Goal: Transaction & Acquisition: Purchase product/service

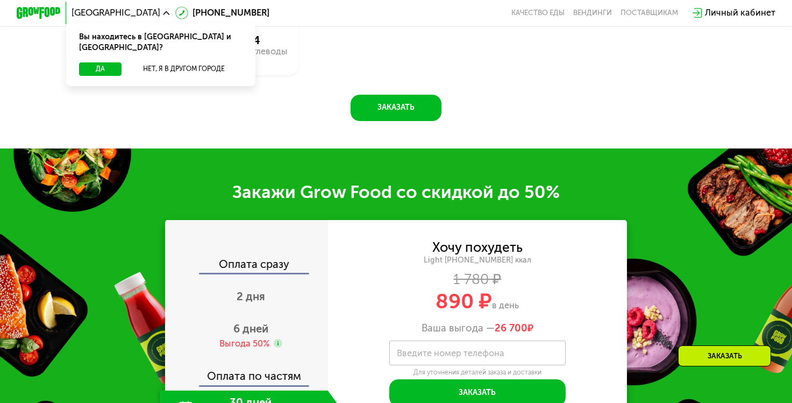
scroll to position [1237, 0]
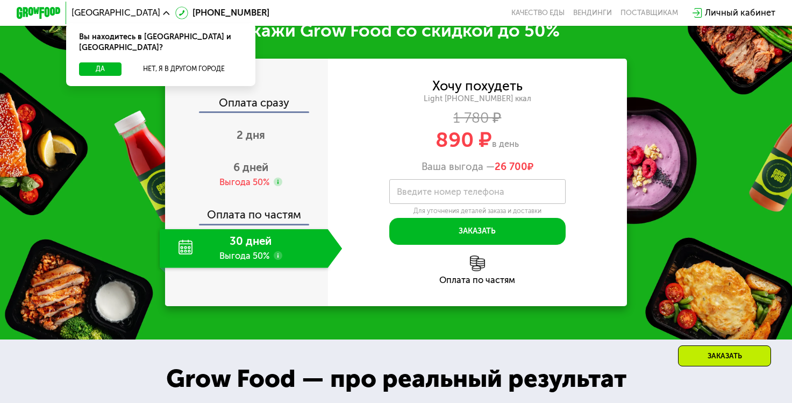
click at [469, 195] on label "Введите номер телефона" at bounding box center [451, 192] width 108 height 6
click at [469, 204] on input "Введите номер телефона" at bounding box center [477, 191] width 176 height 25
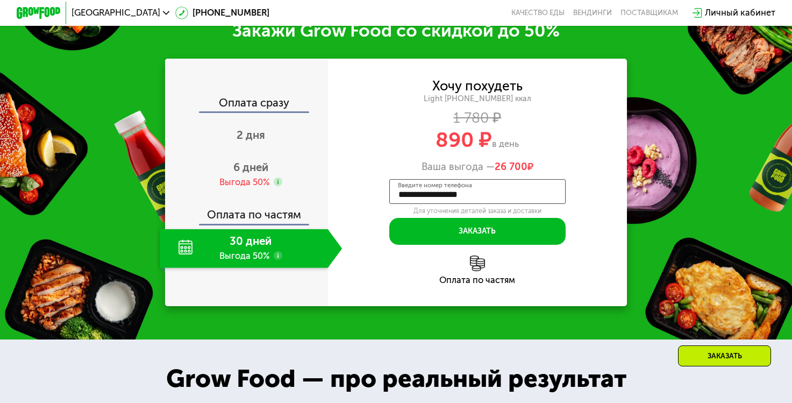
type input "**********"
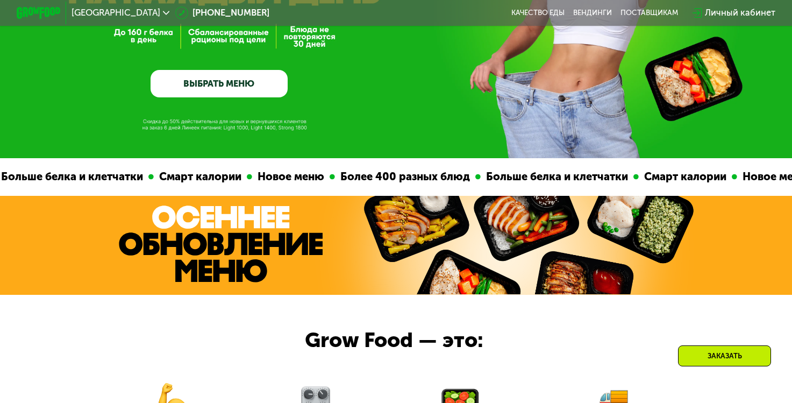
scroll to position [92, 0]
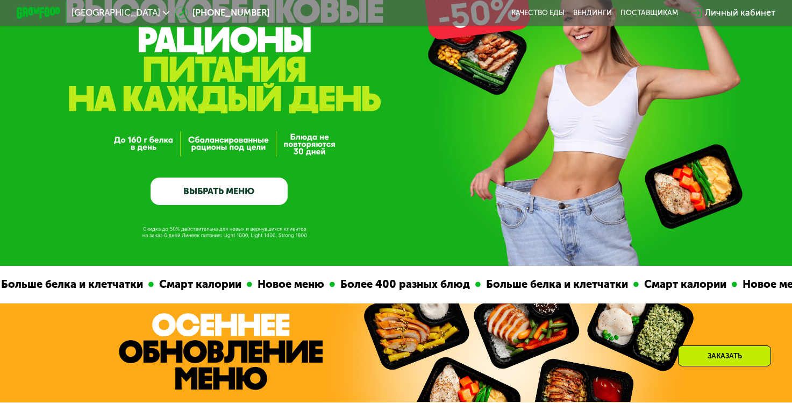
click at [202, 191] on link "ВЫБРАТЬ МЕНЮ" at bounding box center [219, 190] width 137 height 27
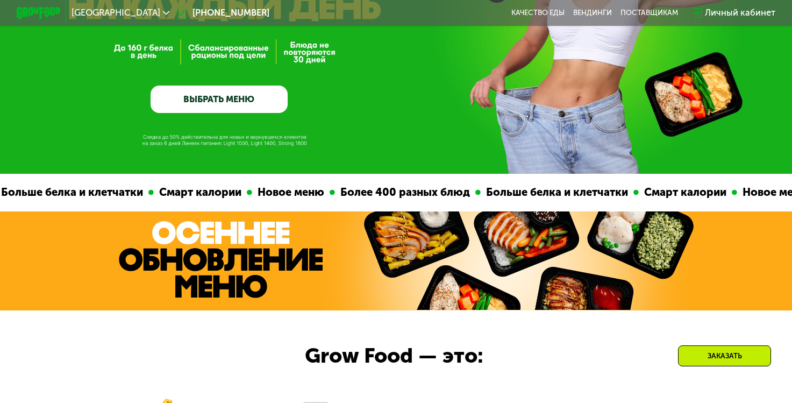
scroll to position [76, 0]
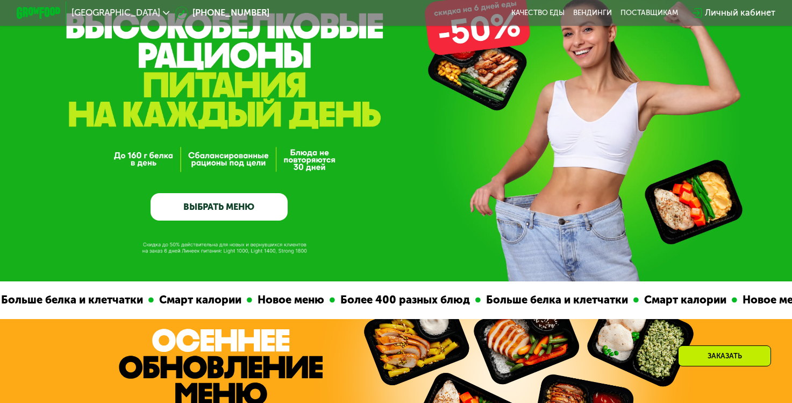
click at [218, 206] on link "ВЫБРАТЬ МЕНЮ" at bounding box center [219, 206] width 137 height 27
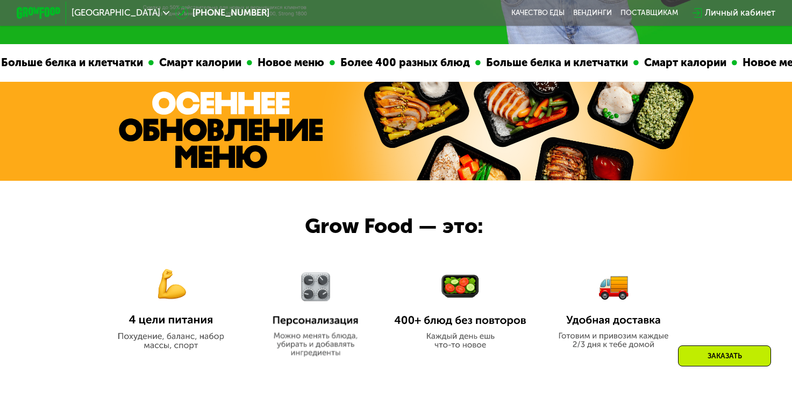
scroll to position [98, 0]
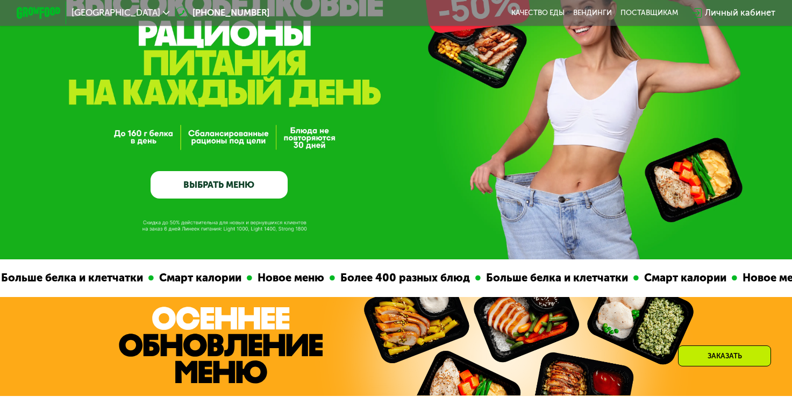
click at [231, 186] on link "ВЫБРАТЬ МЕНЮ" at bounding box center [219, 184] width 137 height 27
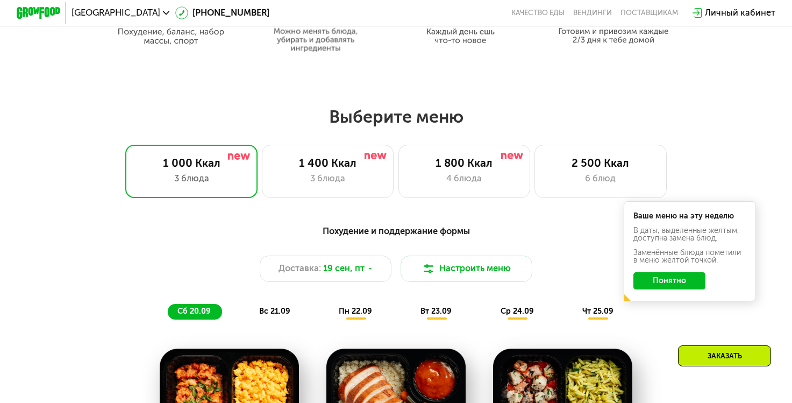
scroll to position [702, 0]
